Goal: Task Accomplishment & Management: Manage account settings

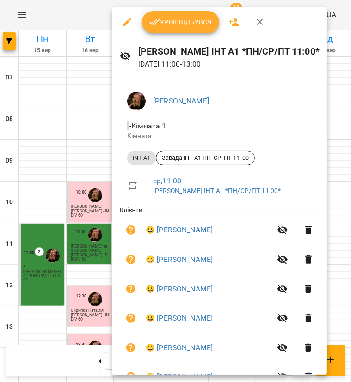
click at [190, 26] on span "Урок відбувся" at bounding box center [180, 22] width 63 height 11
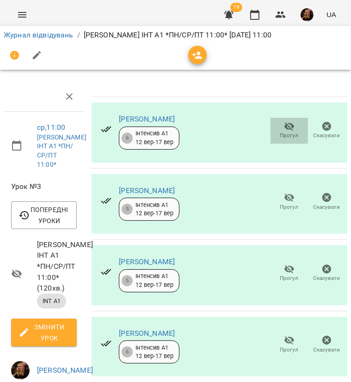
click at [284, 127] on icon "button" at bounding box center [289, 126] width 11 height 11
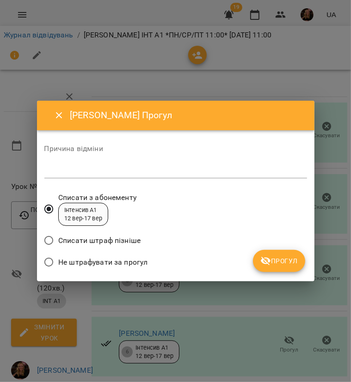
click at [135, 263] on span "Не штрафувати за прогул" at bounding box center [102, 262] width 89 height 11
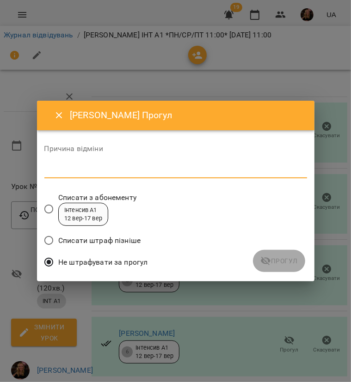
click at [171, 170] on textarea at bounding box center [175, 170] width 262 height 9
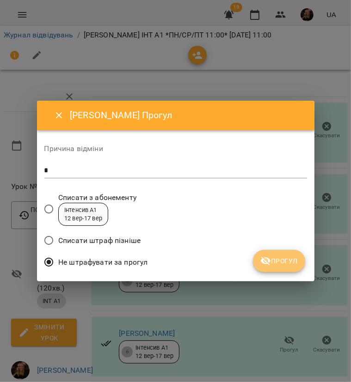
click at [270, 259] on icon "submit" at bounding box center [265, 261] width 11 height 11
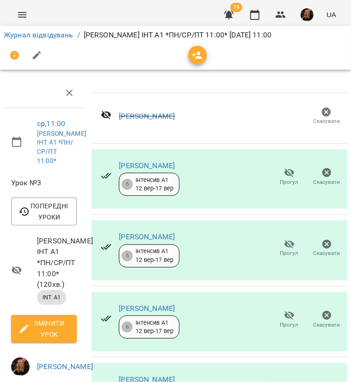
scroll to position [92, 0]
click at [288, 310] on span "Прогул" at bounding box center [289, 319] width 26 height 18
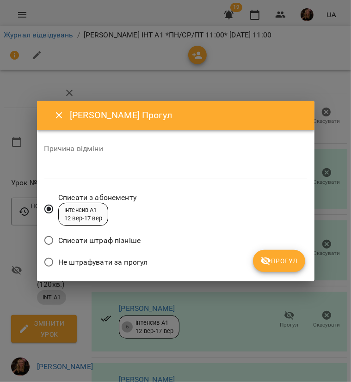
click at [142, 261] on span "Не штрафувати за прогул" at bounding box center [102, 262] width 89 height 11
click at [168, 170] on textarea at bounding box center [175, 170] width 262 height 9
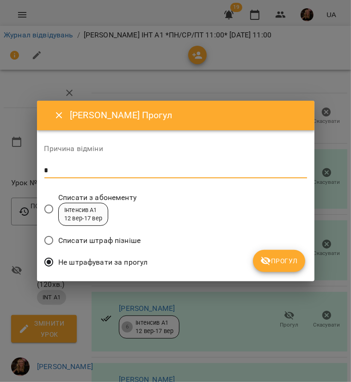
click at [272, 262] on span "Прогул" at bounding box center [278, 261] width 37 height 11
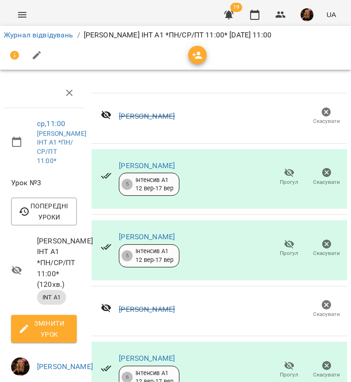
scroll to position [144, 0]
click at [286, 360] on icon "button" at bounding box center [289, 365] width 11 height 11
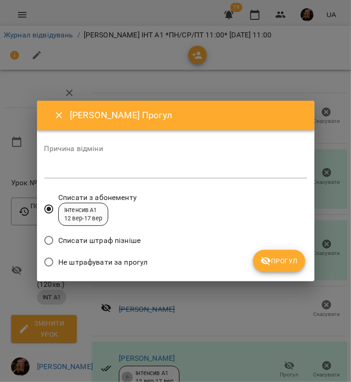
click at [121, 258] on span "Не штрафувати за прогул" at bounding box center [102, 262] width 89 height 11
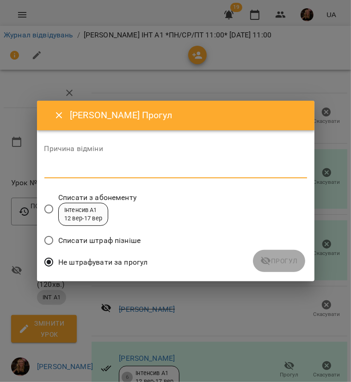
click at [116, 174] on textarea at bounding box center [175, 170] width 262 height 9
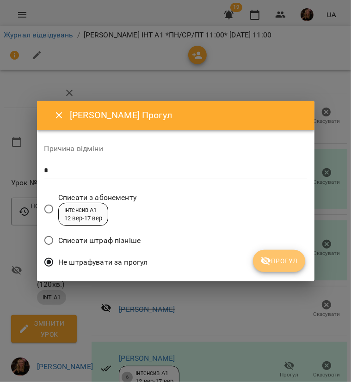
click at [276, 264] on span "Прогул" at bounding box center [278, 261] width 37 height 11
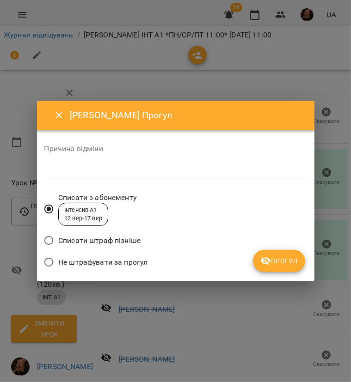
click at [130, 258] on span "Не штрафувати за прогул" at bounding box center [102, 262] width 89 height 11
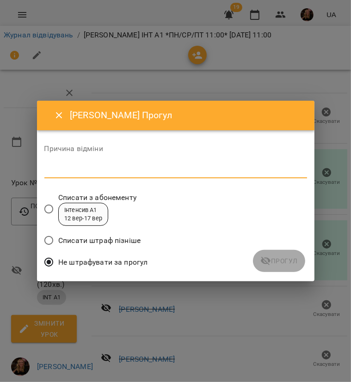
click at [142, 172] on textarea at bounding box center [175, 170] width 262 height 9
click at [276, 260] on span "Прогул" at bounding box center [278, 261] width 37 height 11
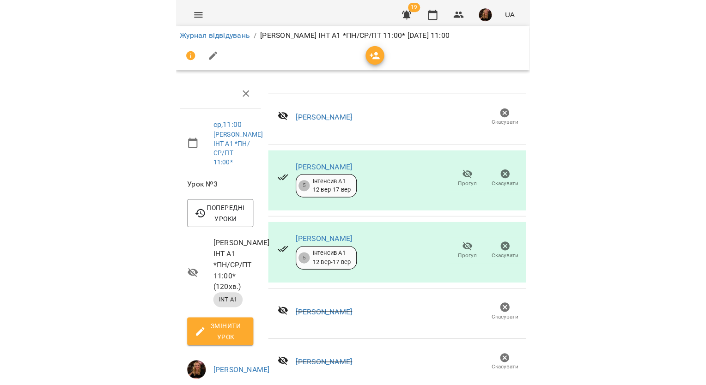
scroll to position [0, 0]
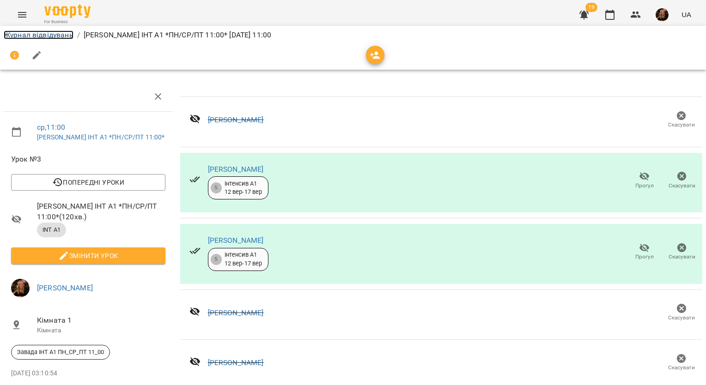
click at [64, 32] on link "Журнал відвідувань" at bounding box center [39, 35] width 70 height 9
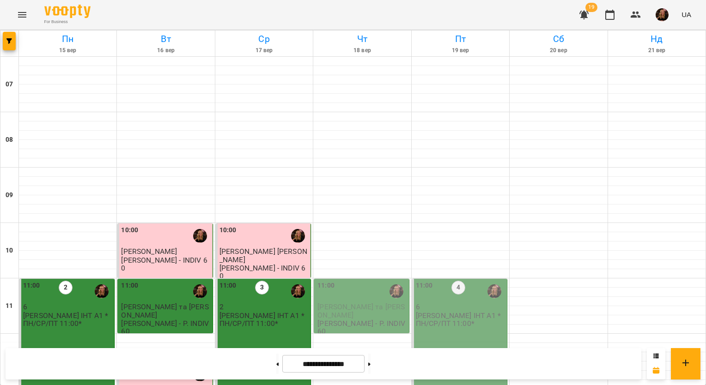
scroll to position [324, 0]
click at [668, 13] on img "button" at bounding box center [662, 14] width 13 height 13
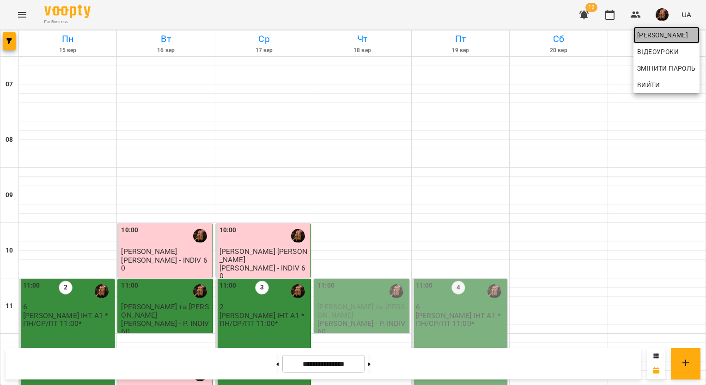
click at [657, 34] on span "[PERSON_NAME]" at bounding box center [666, 35] width 59 height 11
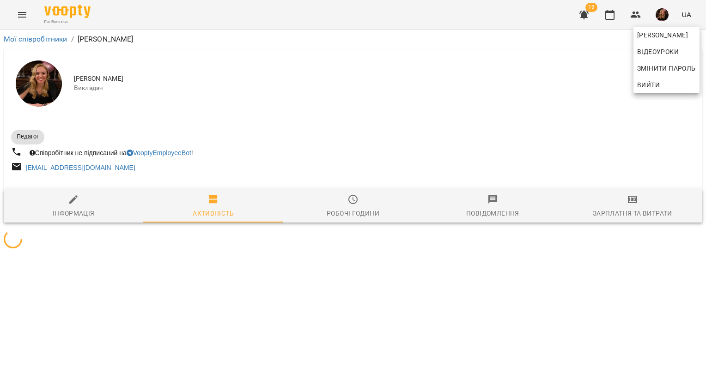
click at [626, 216] on div at bounding box center [353, 192] width 706 height 385
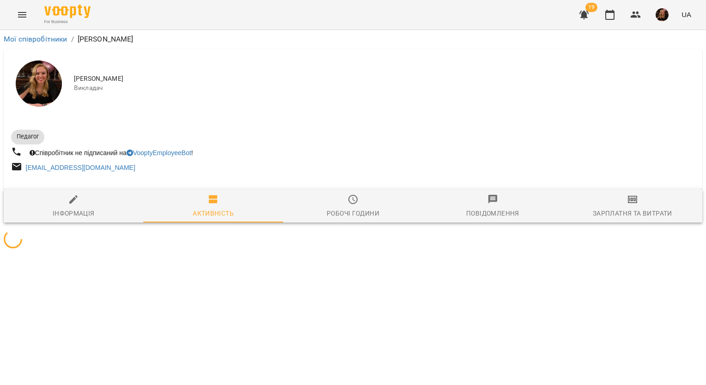
click at [619, 208] on div "Зарплатня та Витрати" at bounding box center [632, 213] width 79 height 11
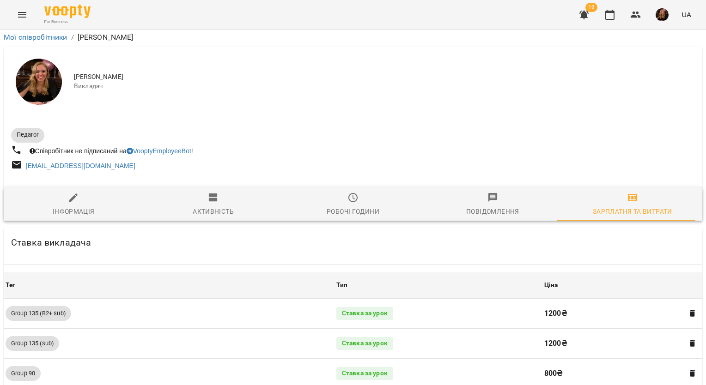
scroll to position [937, 0]
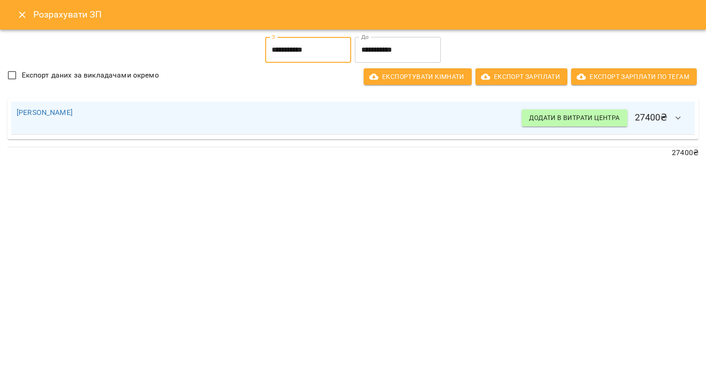
click at [304, 55] on input "**********" at bounding box center [308, 50] width 86 height 26
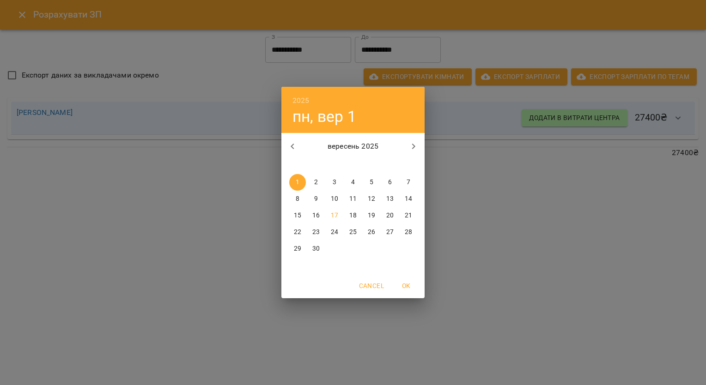
click at [317, 216] on p "16" at bounding box center [315, 215] width 7 height 9
type input "**********"
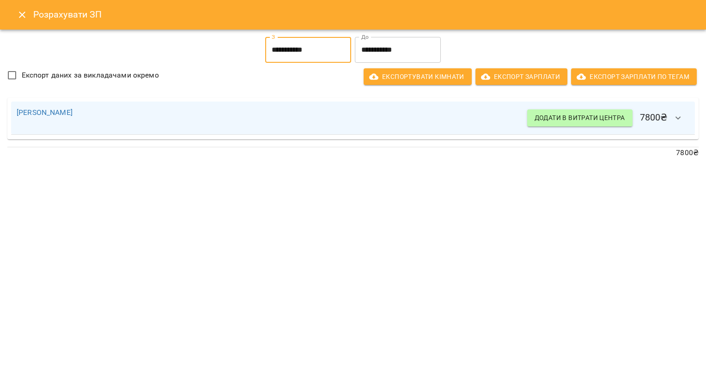
click at [412, 45] on input "**********" at bounding box center [398, 50] width 86 height 26
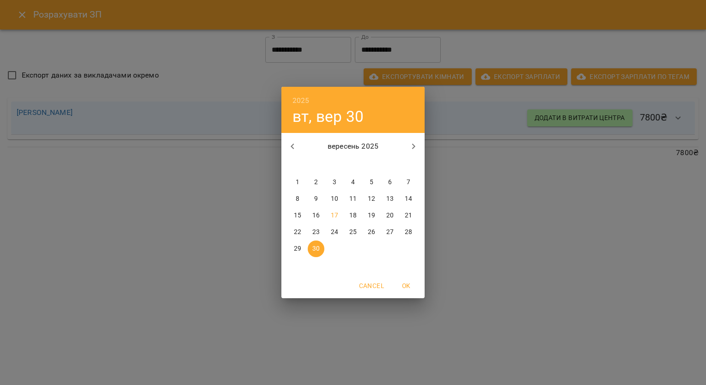
click at [314, 218] on p "16" at bounding box center [315, 215] width 7 height 9
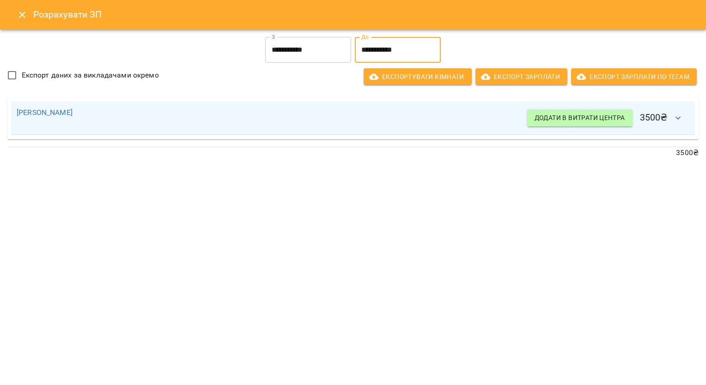
click at [409, 44] on input "**********" at bounding box center [398, 50] width 86 height 26
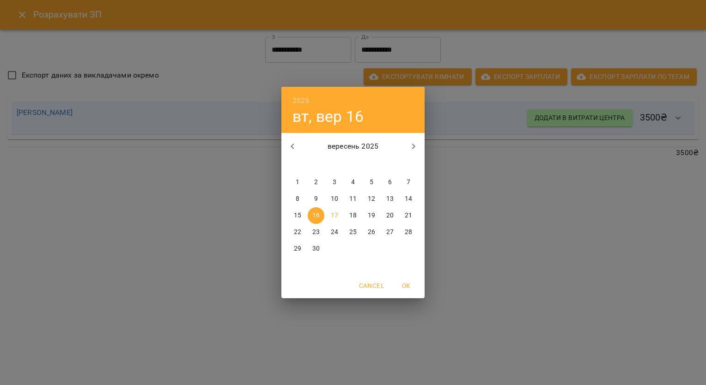
click at [333, 214] on p "17" at bounding box center [334, 215] width 7 height 9
type input "**********"
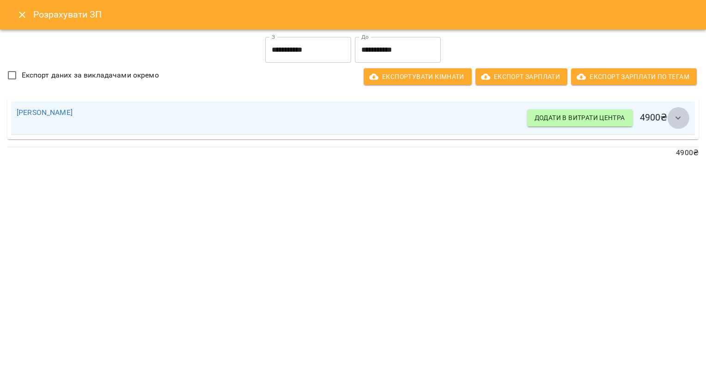
click at [674, 119] on icon "button" at bounding box center [678, 118] width 11 height 11
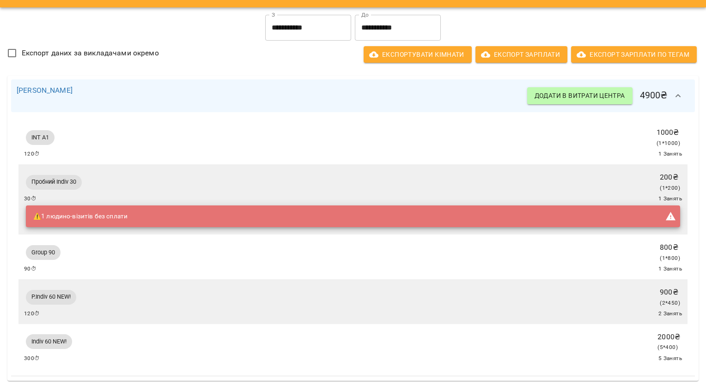
scroll to position [0, 0]
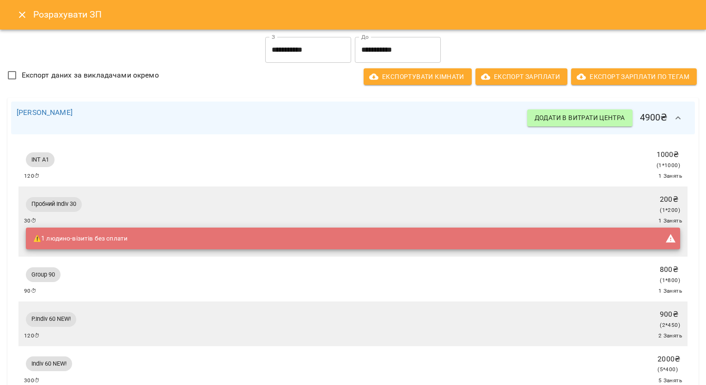
click at [24, 17] on icon "Close" at bounding box center [22, 15] width 6 height 6
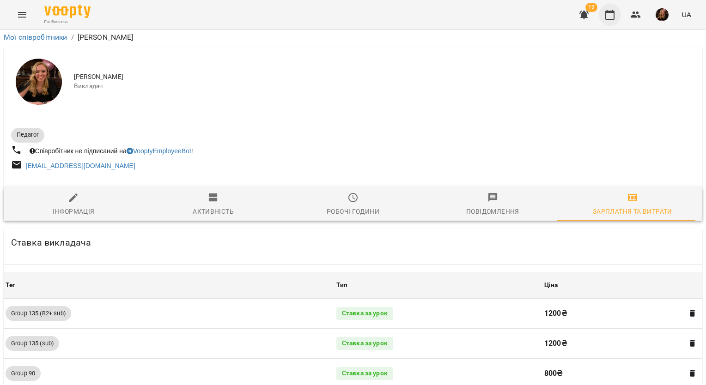
click at [610, 12] on icon "button" at bounding box center [609, 15] width 9 height 10
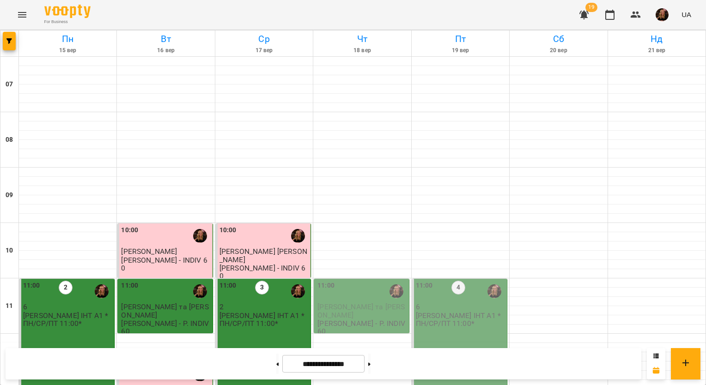
scroll to position [92, 0]
